Goal: Task Accomplishment & Management: Manage account settings

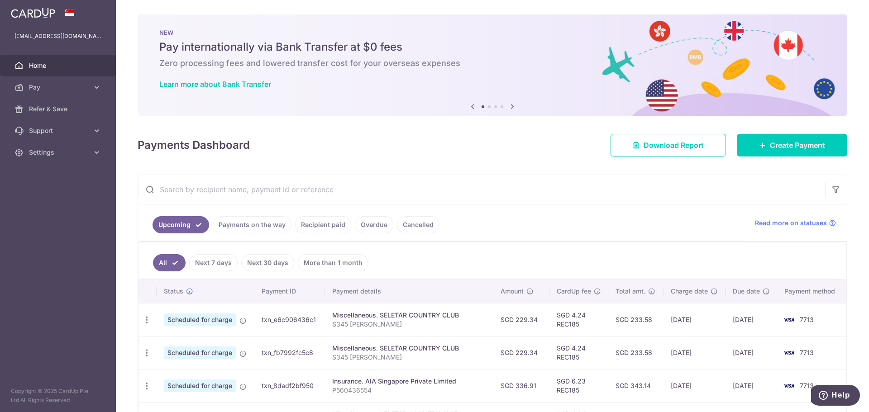
scroll to position [181, 0]
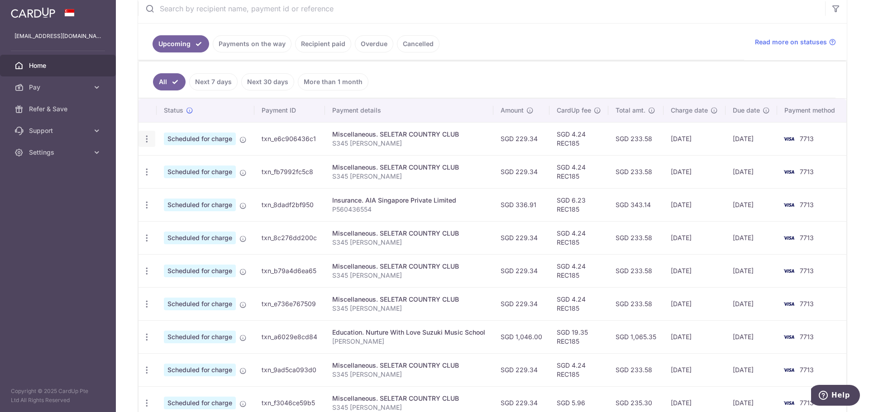
click at [149, 142] on icon "button" at bounding box center [147, 139] width 10 height 10
click at [176, 167] on span "Update payment" at bounding box center [195, 163] width 62 height 11
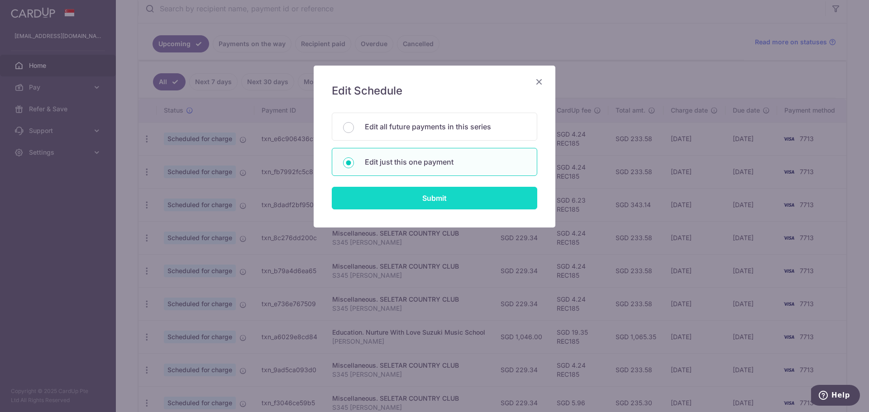
click at [384, 205] on input "Submit" at bounding box center [435, 198] width 206 height 23
radio input "true"
type input "229.34"
type input "[DATE]"
type input "S345 [PERSON_NAME]"
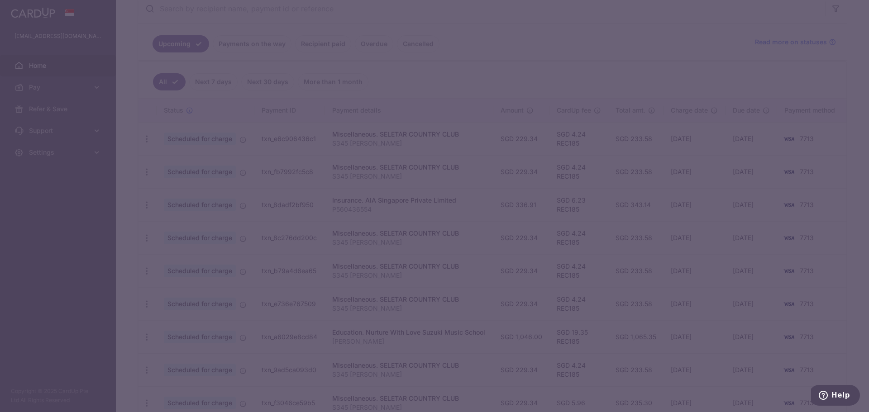
type input "REC185"
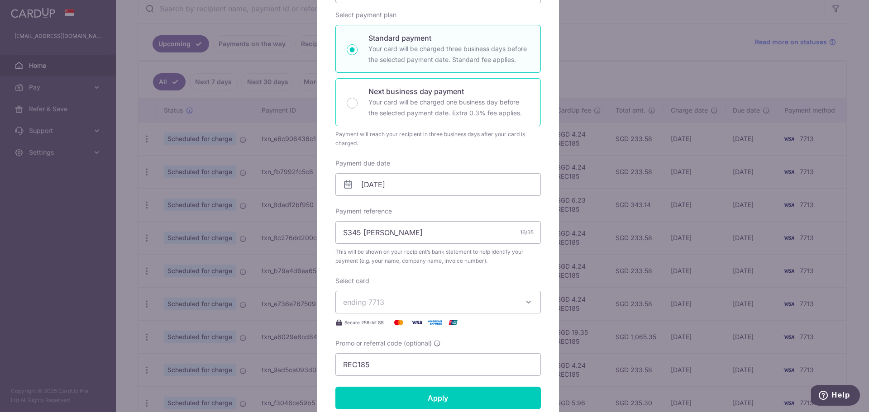
scroll to position [0, 0]
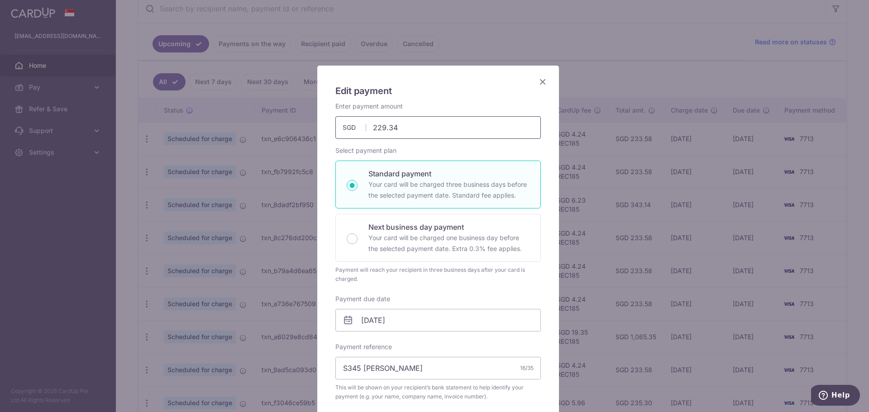
drag, startPoint x: 393, startPoint y: 126, endPoint x: 358, endPoint y: 129, distance: 35.5
click at [358, 129] on div "229.34 229.34 SGD" at bounding box center [439, 127] width 206 height 23
paste input "10.14"
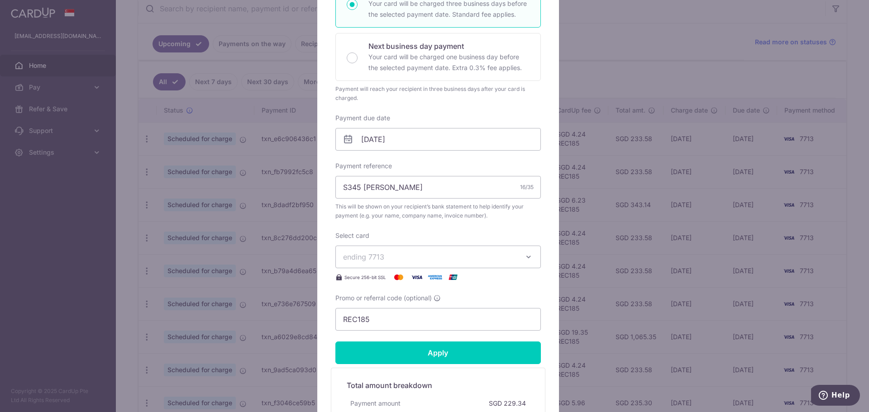
scroll to position [226, 0]
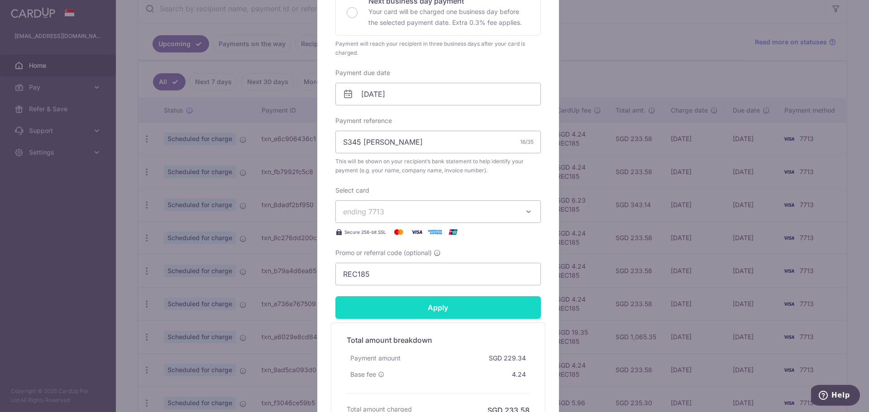
type input "210.14"
click at [436, 310] on input "Apply" at bounding box center [439, 308] width 206 height 23
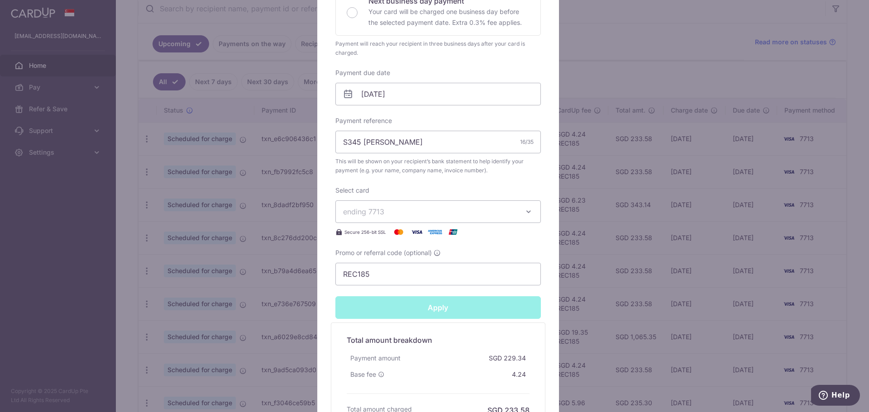
type input "Successfully Applied"
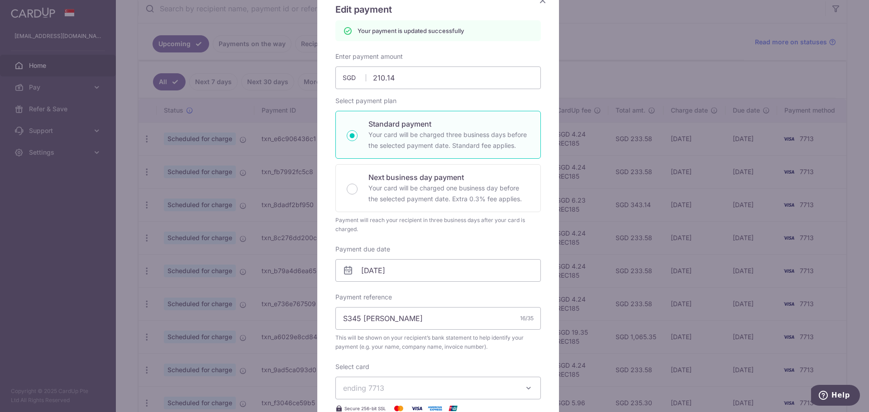
scroll to position [0, 0]
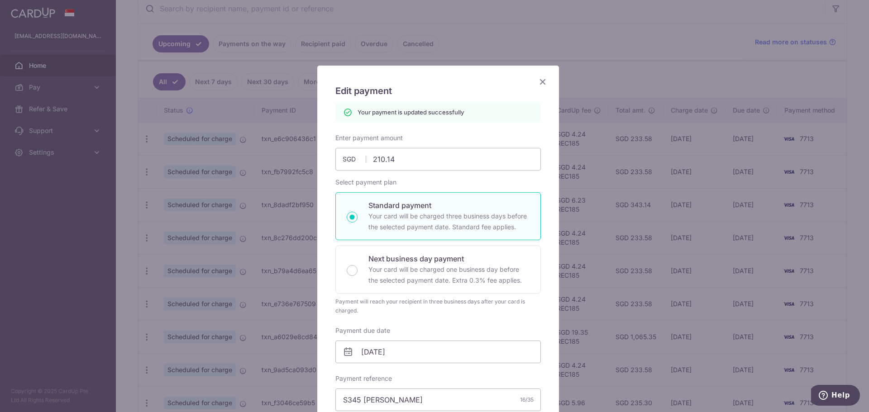
click at [542, 83] on icon "Close" at bounding box center [542, 81] width 11 height 11
